Goal: Information Seeking & Learning: Check status

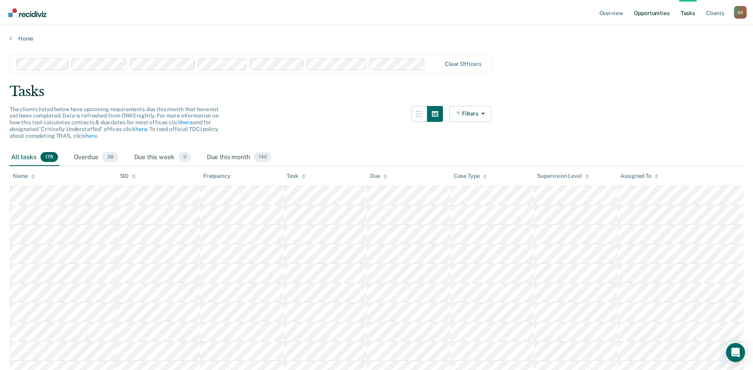
click at [651, 13] on link "Opportunities" at bounding box center [651, 12] width 38 height 25
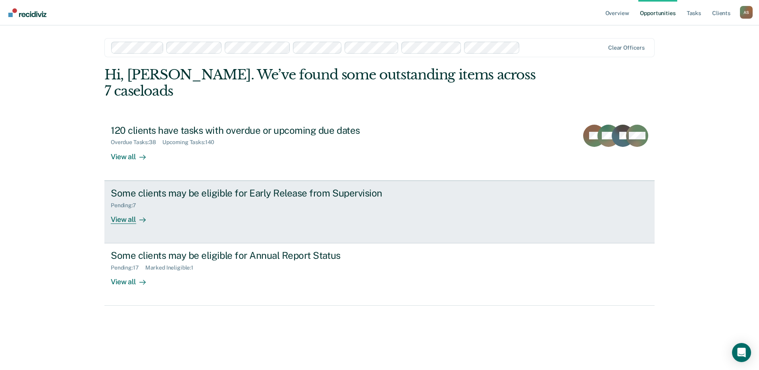
click at [126, 208] on div "View all" at bounding box center [133, 215] width 44 height 15
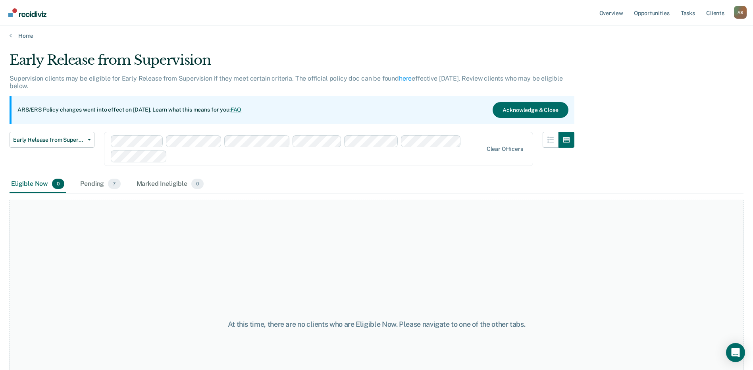
scroll to position [2, 0]
drag, startPoint x: 89, startPoint y: 186, endPoint x: 128, endPoint y: 191, distance: 40.0
click at [89, 186] on div "Pending 7" at bounding box center [100, 184] width 43 height 17
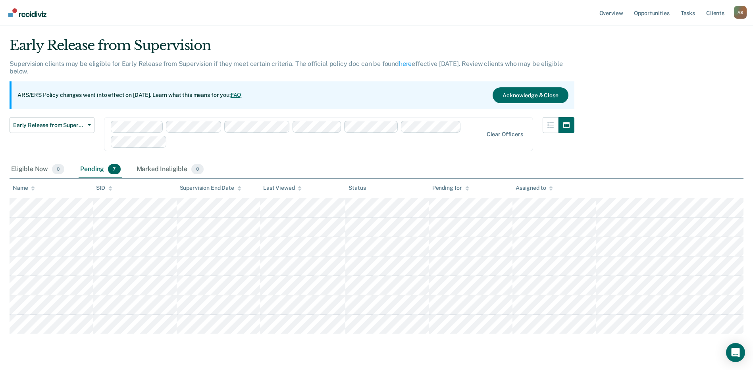
scroll to position [0, 0]
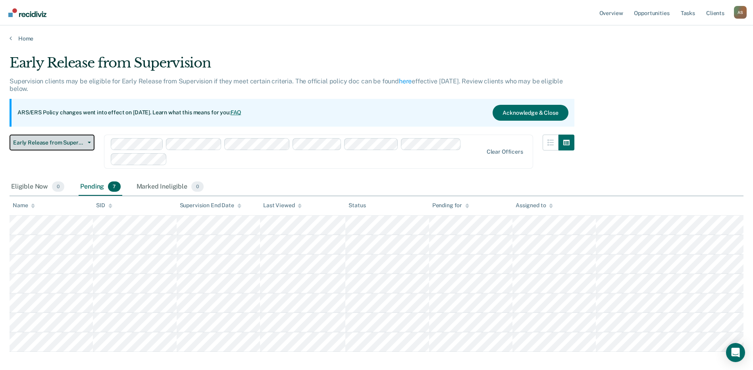
click at [44, 143] on span "Early Release from Supervision" at bounding box center [48, 142] width 71 height 7
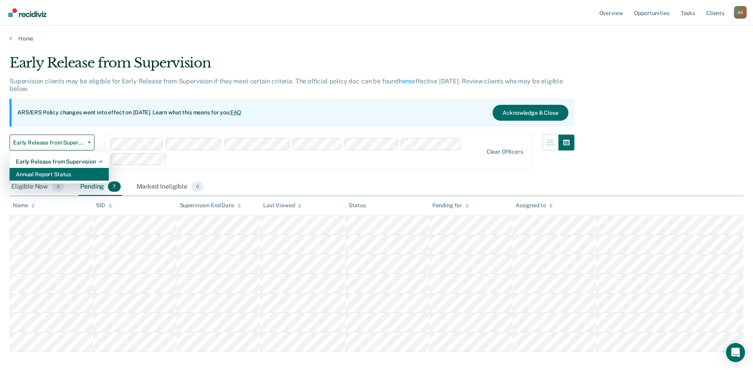
click at [44, 170] on div "Annual Report Status" at bounding box center [59, 174] width 87 height 13
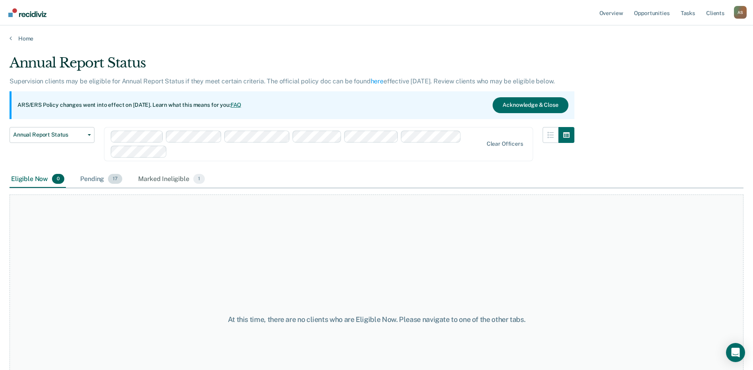
click at [93, 180] on div "Pending 17" at bounding box center [101, 179] width 45 height 17
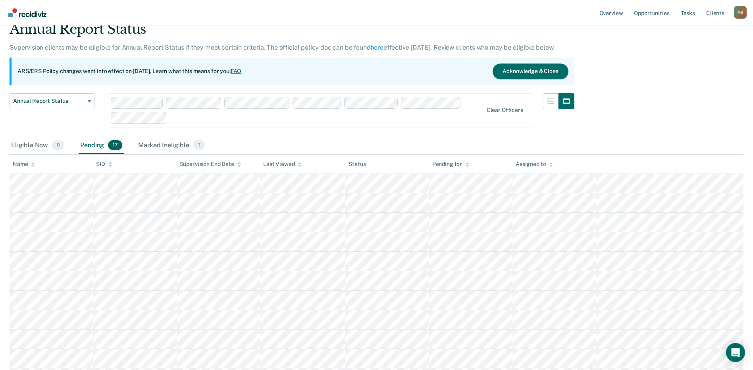
scroll to position [27, 0]
